Goal: Navigation & Orientation: Find specific page/section

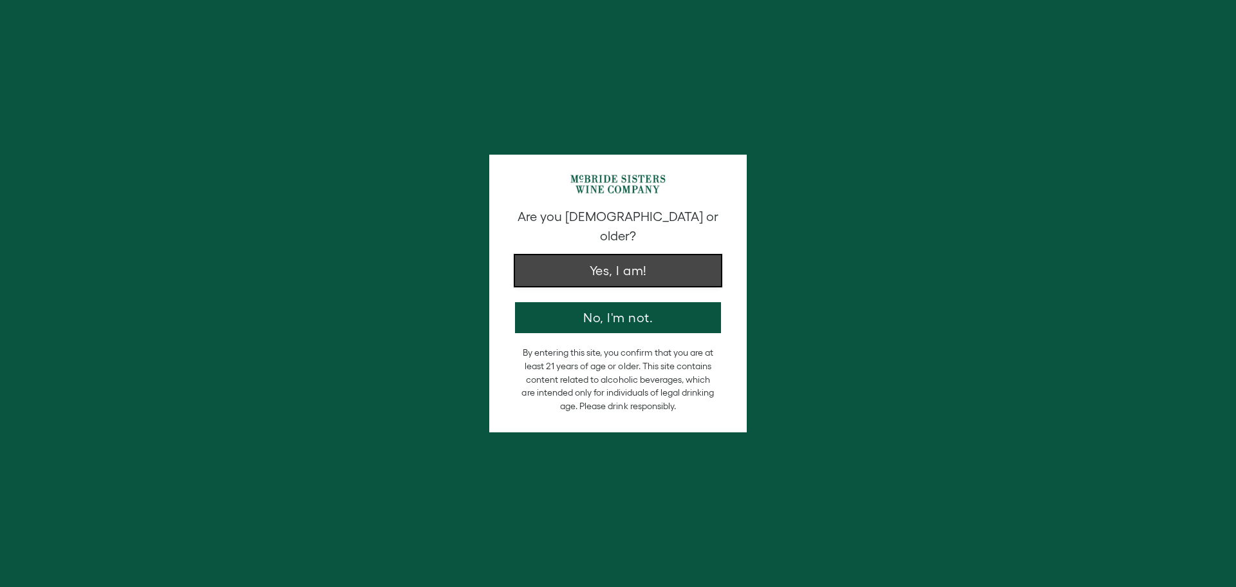
click at [610, 258] on button "Yes, I am!" at bounding box center [618, 270] width 206 height 31
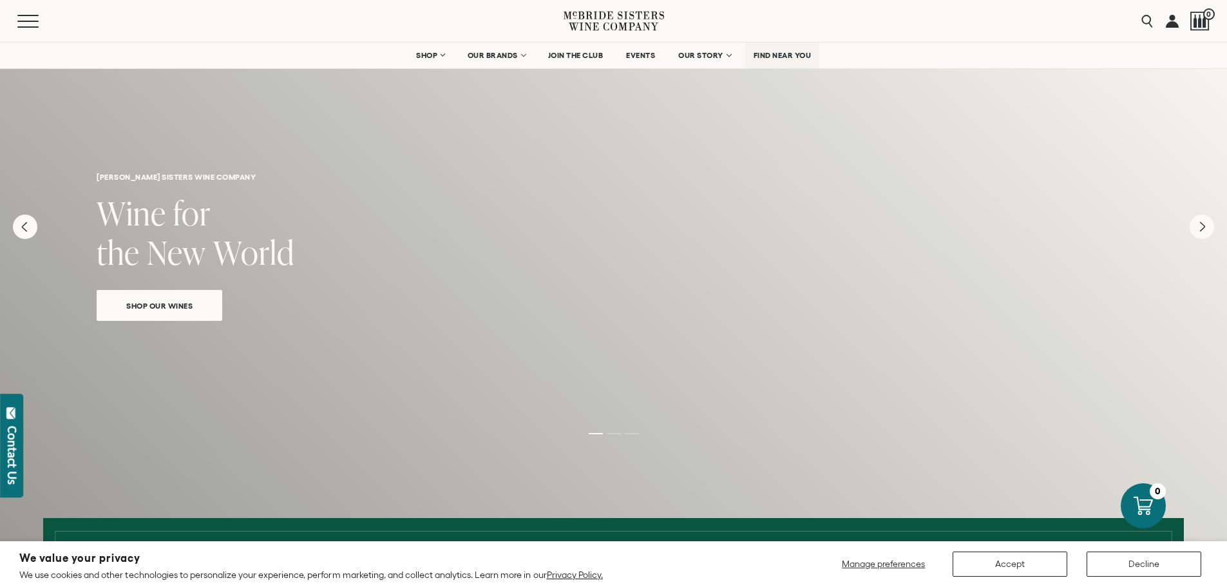
click at [786, 52] on span "FIND NEAR YOU" at bounding box center [782, 55] width 58 height 9
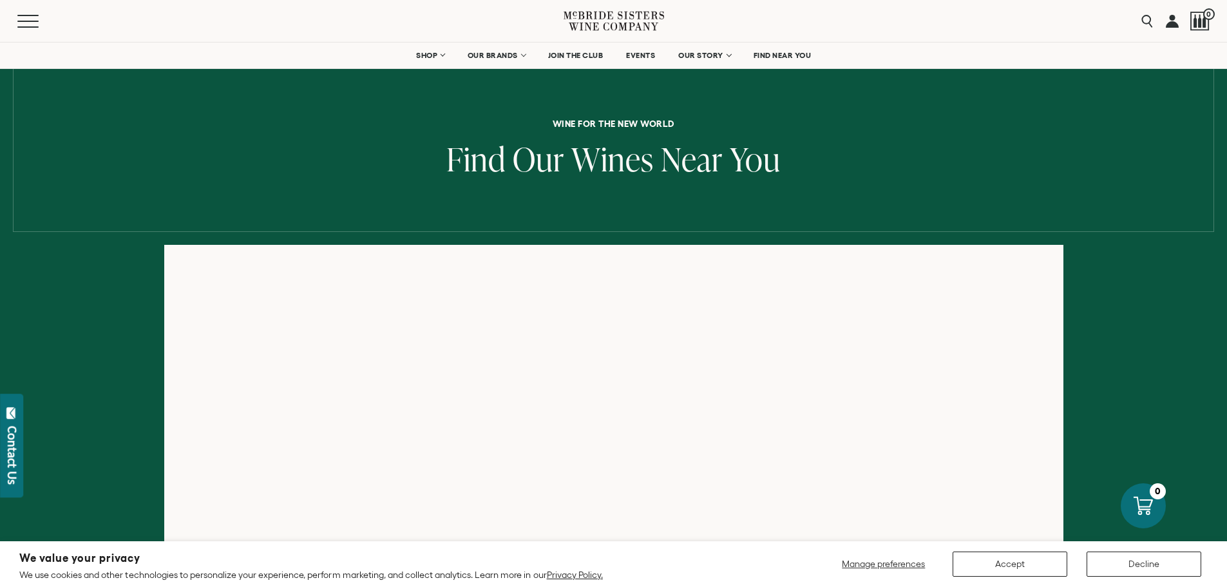
scroll to position [64, 0]
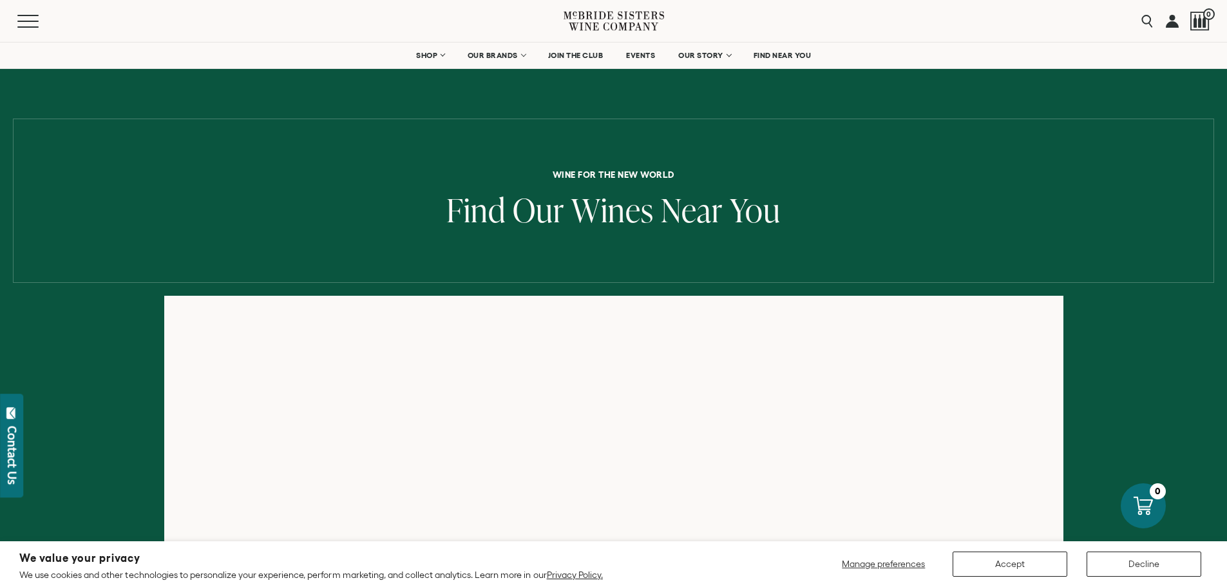
click at [120, 340] on div at bounding box center [613, 543] width 1227 height 497
